Goal: Task Accomplishment & Management: Manage account settings

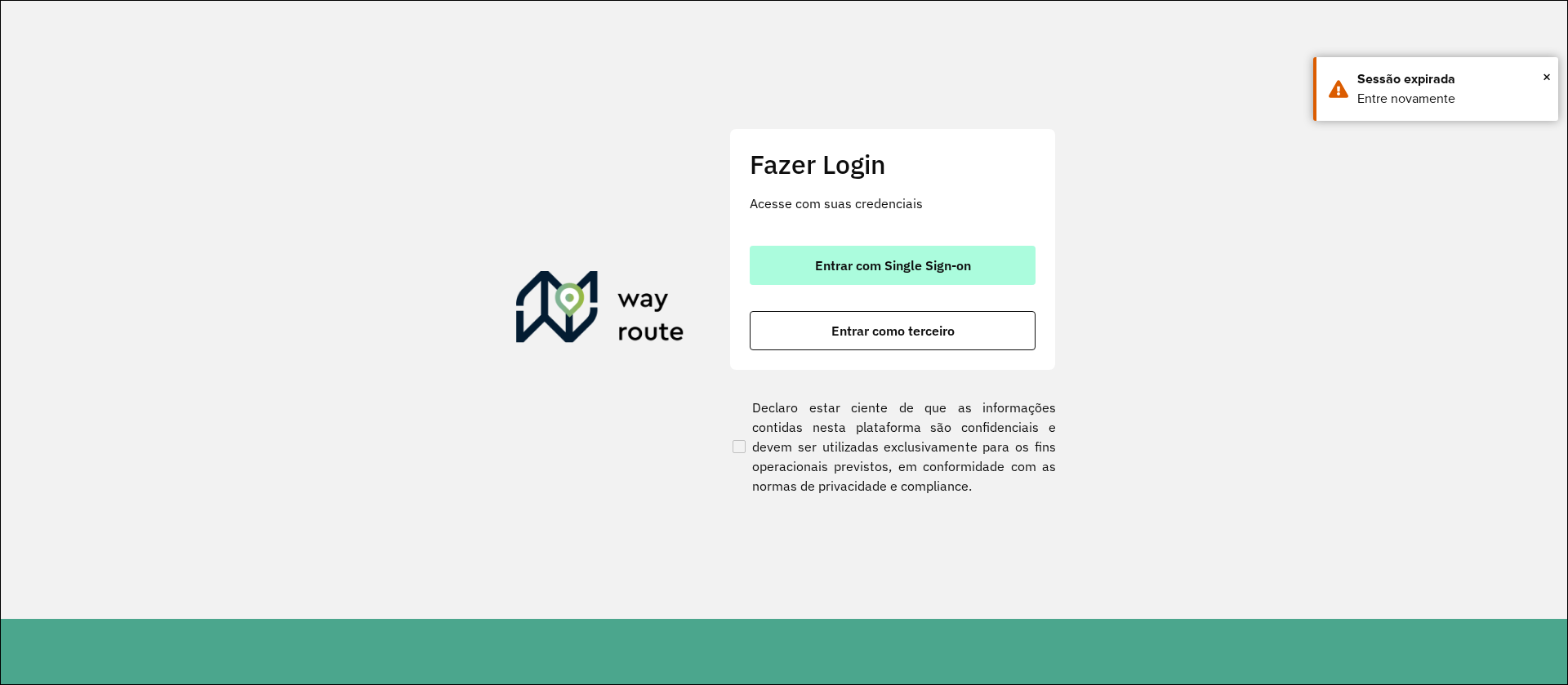
click at [883, 265] on span "Entrar com Single Sign-on" at bounding box center [892, 265] width 156 height 13
click at [880, 265] on span "Entrar com Single Sign-on" at bounding box center [892, 265] width 156 height 13
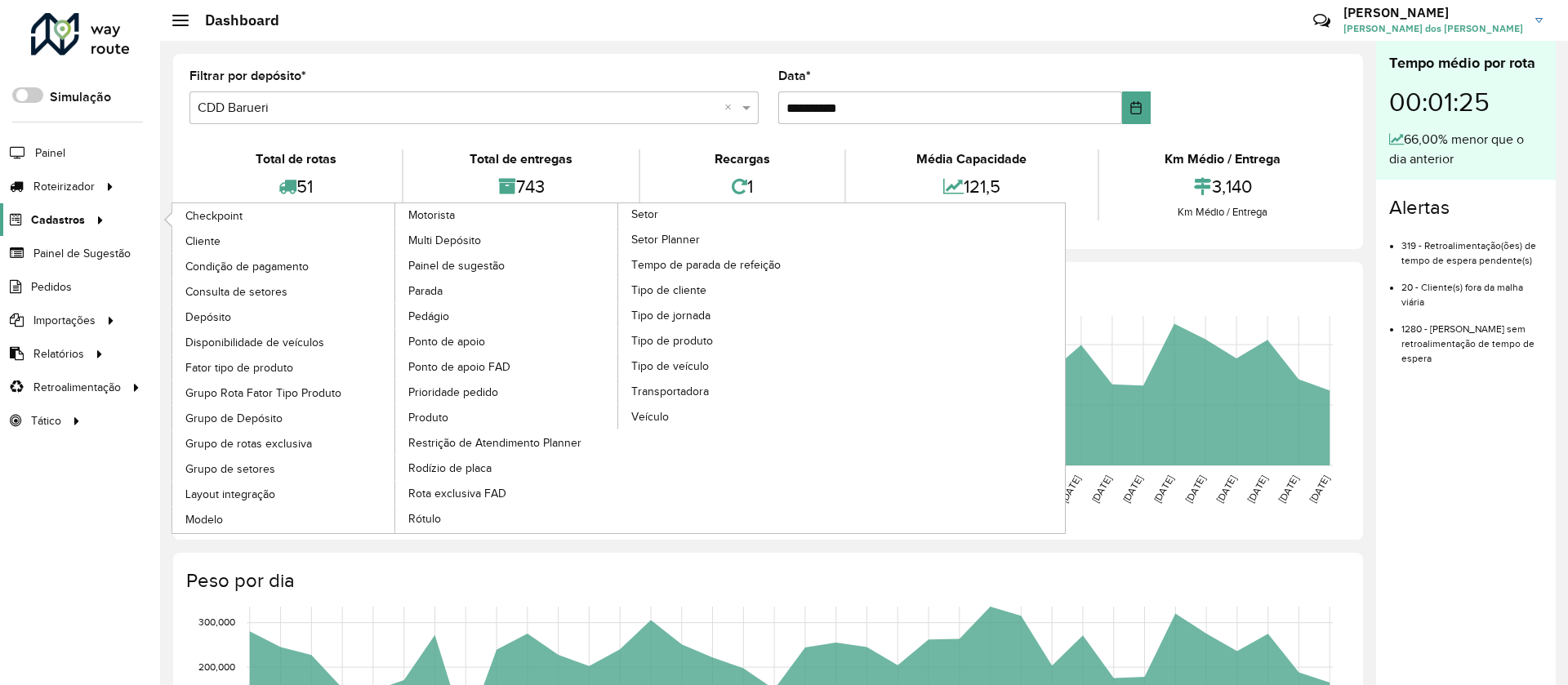
click at [43, 222] on span "Cadastros" at bounding box center [58, 219] width 54 height 17
click at [218, 237] on span "Cliente" at bounding box center [204, 241] width 38 height 17
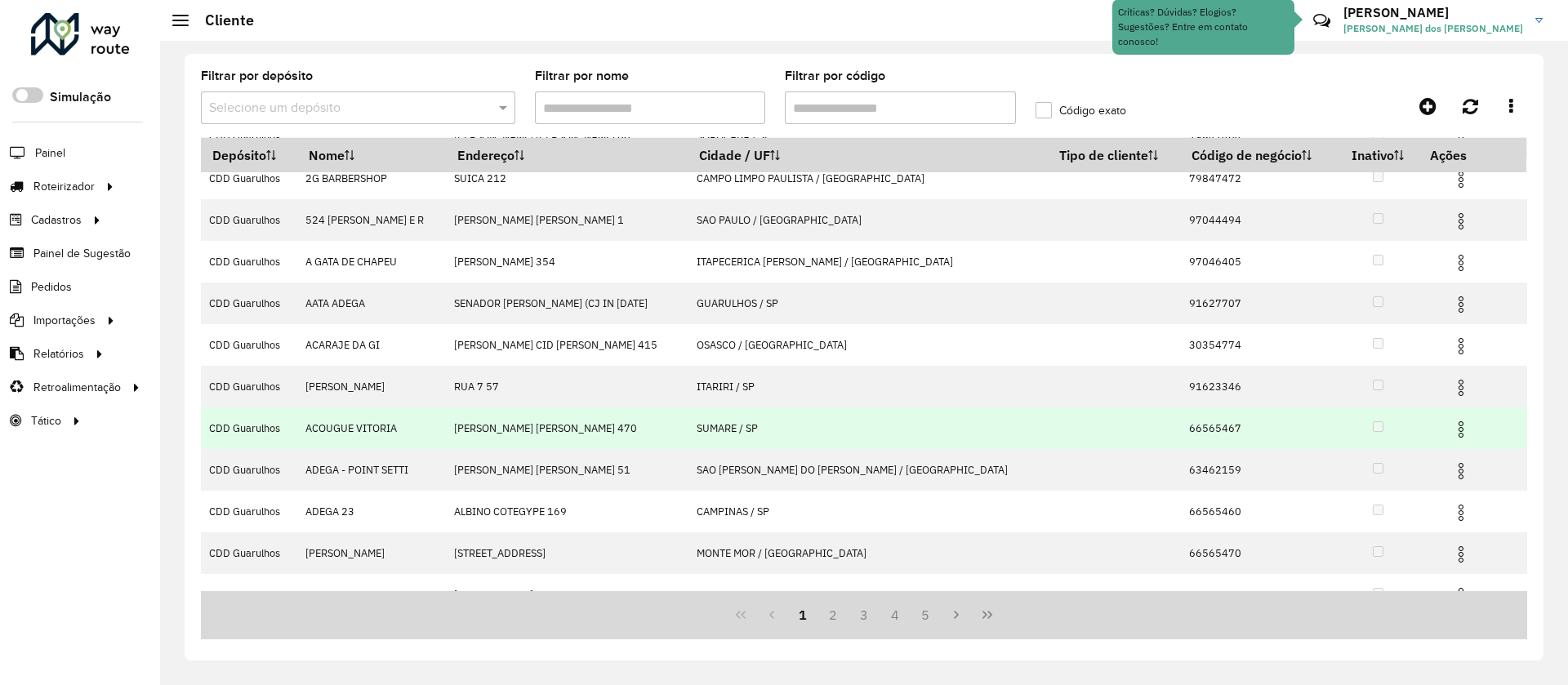
scroll to position [82, 0]
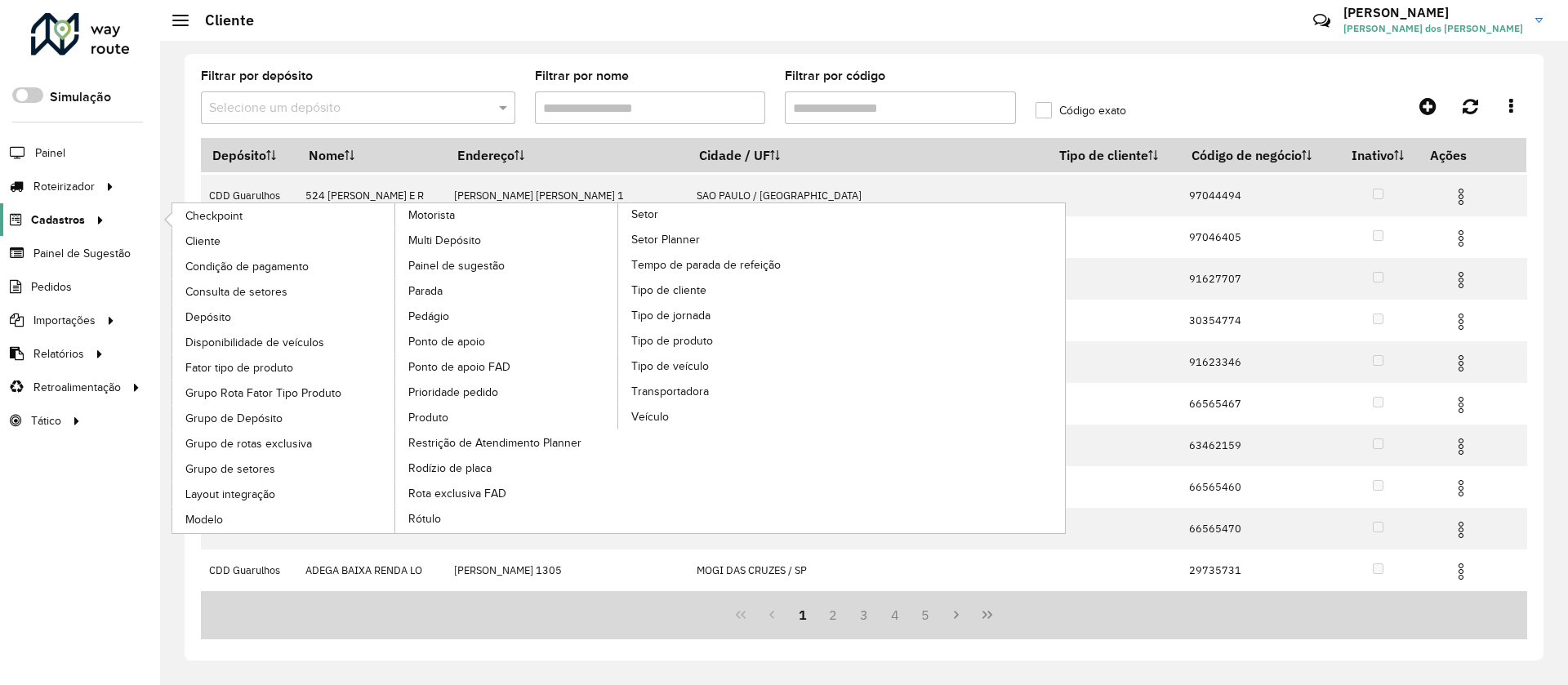
click at [59, 217] on span "Cadastros" at bounding box center [58, 219] width 54 height 17
click at [657, 291] on span "Tipo de cliente" at bounding box center [671, 290] width 79 height 17
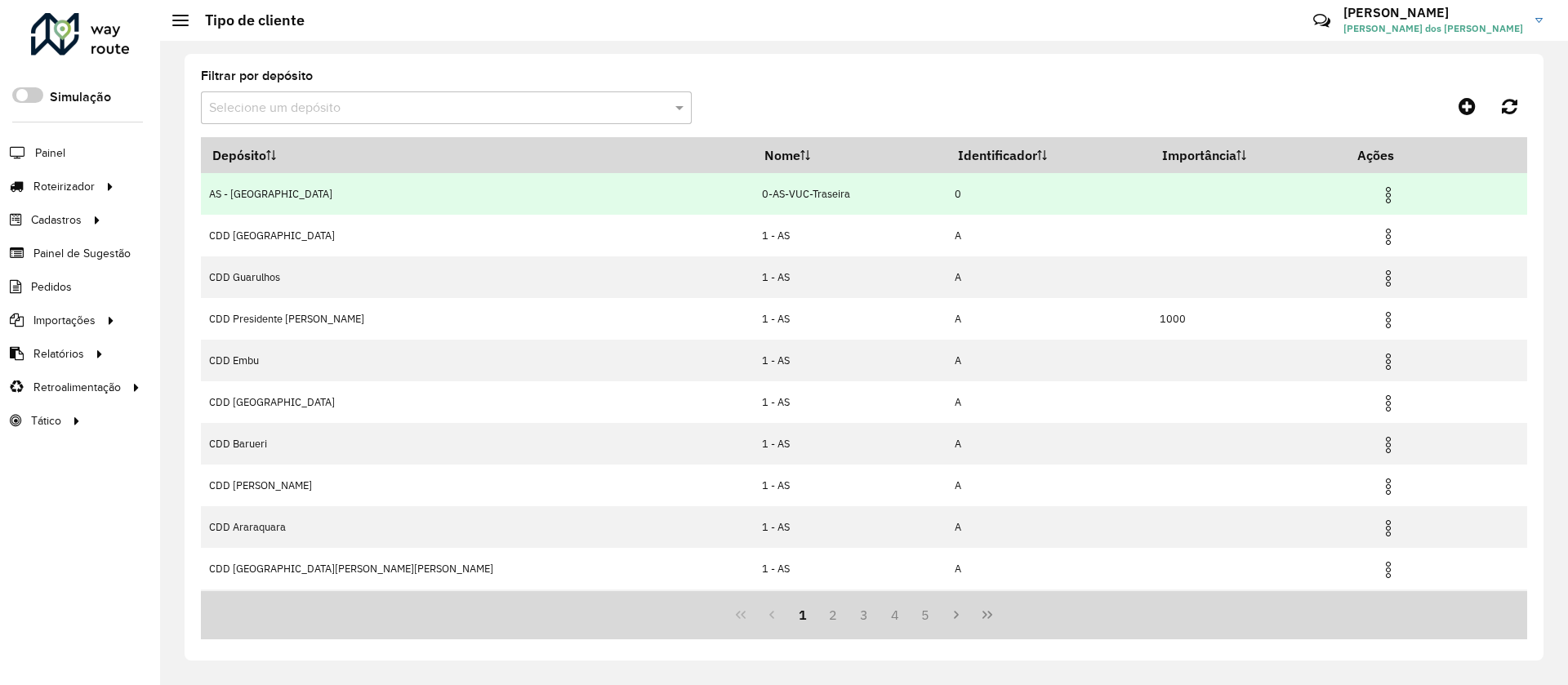
click at [1039, 194] on img at bounding box center [1388, 195] width 20 height 20
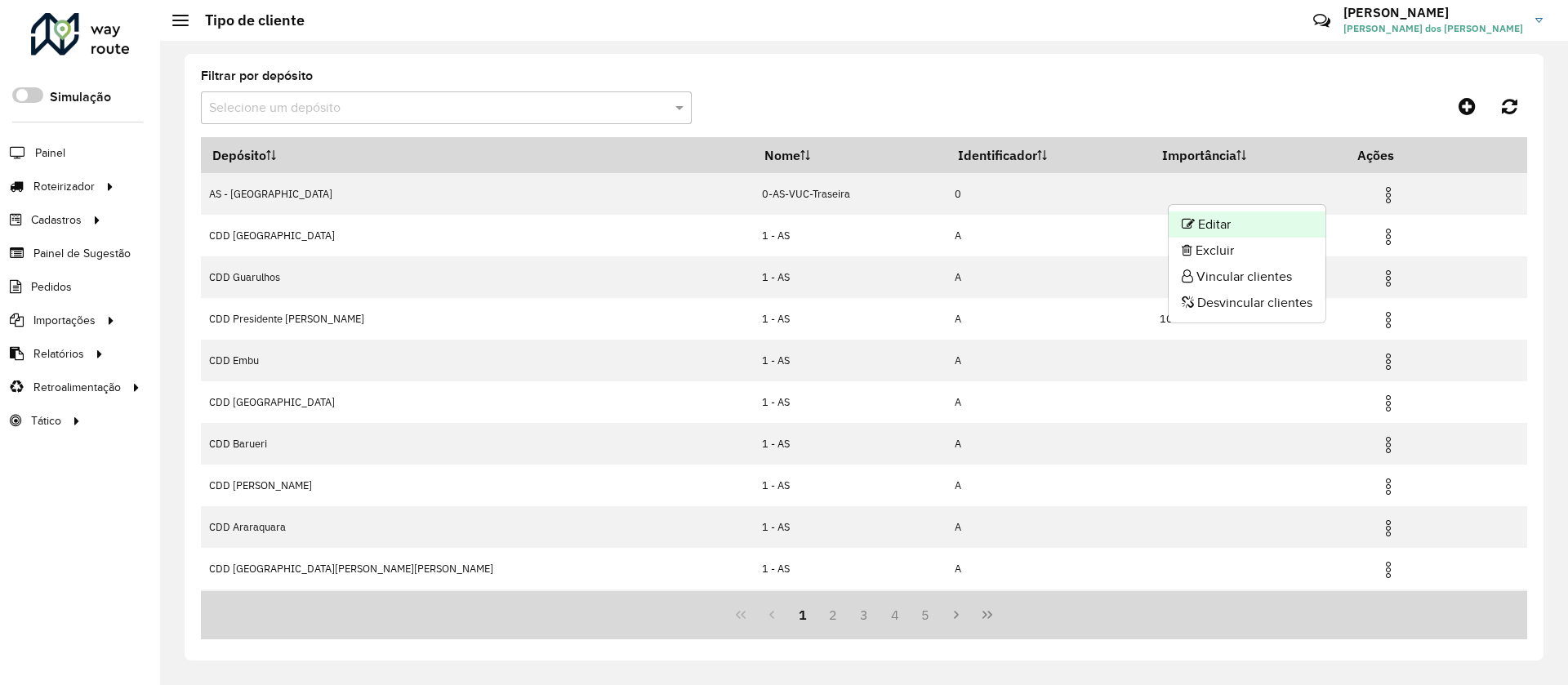
click at [1039, 221] on li "Editar" at bounding box center [1246, 224] width 156 height 26
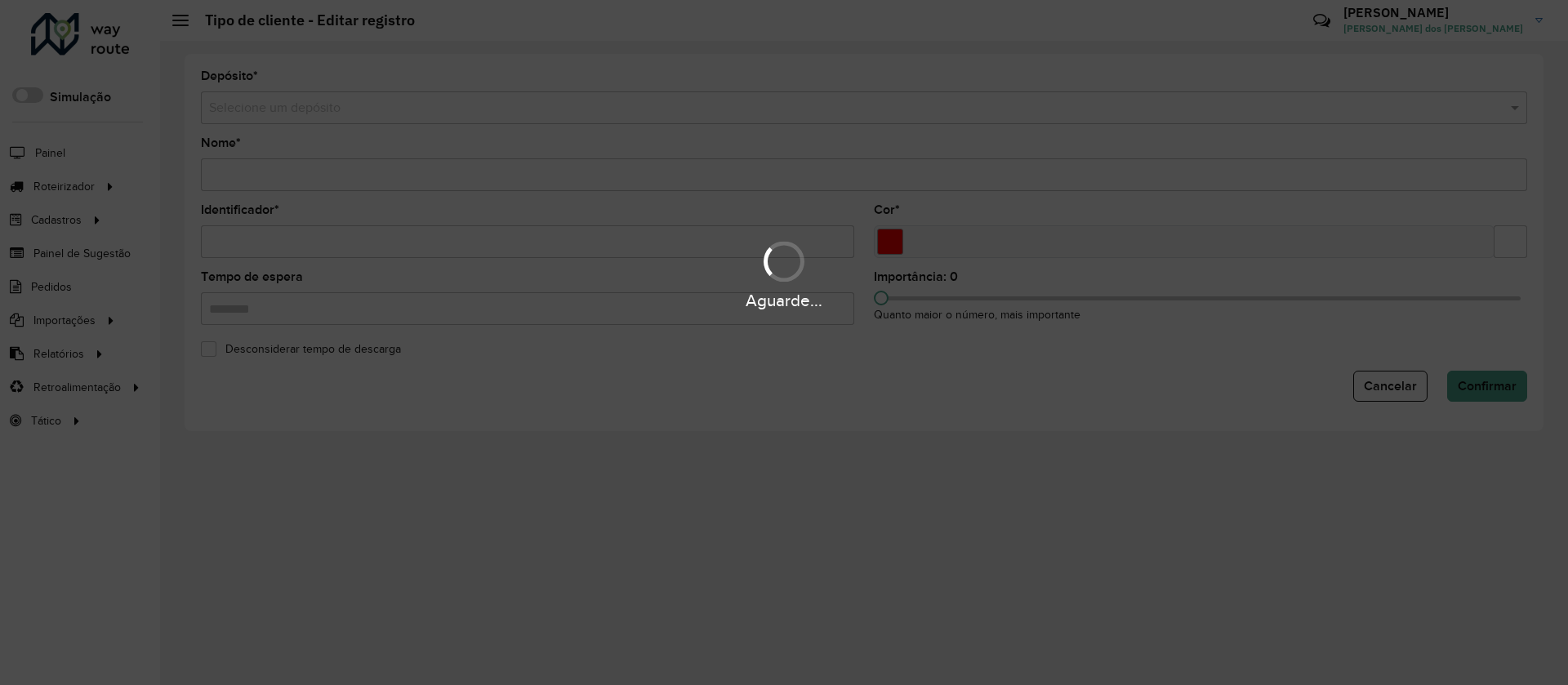
type input "**********"
type input "*"
type input "*******"
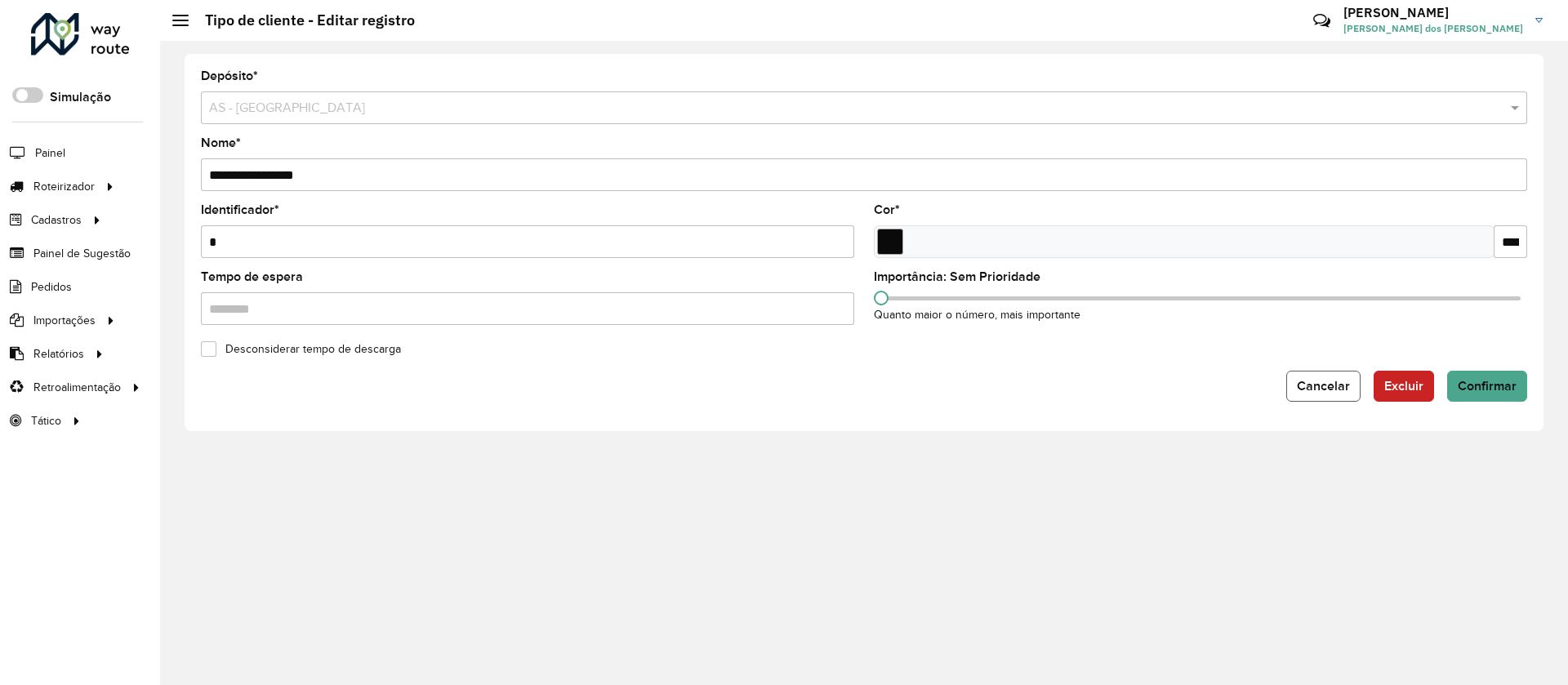
click at [1039, 376] on button "Cancelar" at bounding box center [1323, 386] width 75 height 31
